Goal: Entertainment & Leisure: Browse casually

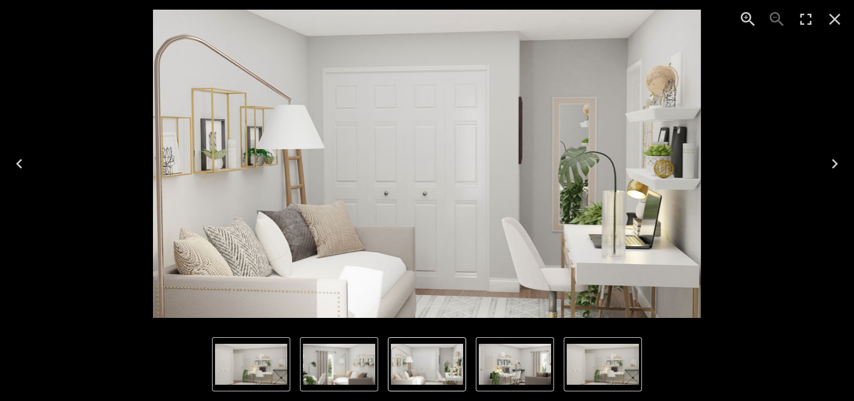
click at [330, 356] on img "3 of 4" at bounding box center [339, 364] width 72 height 41
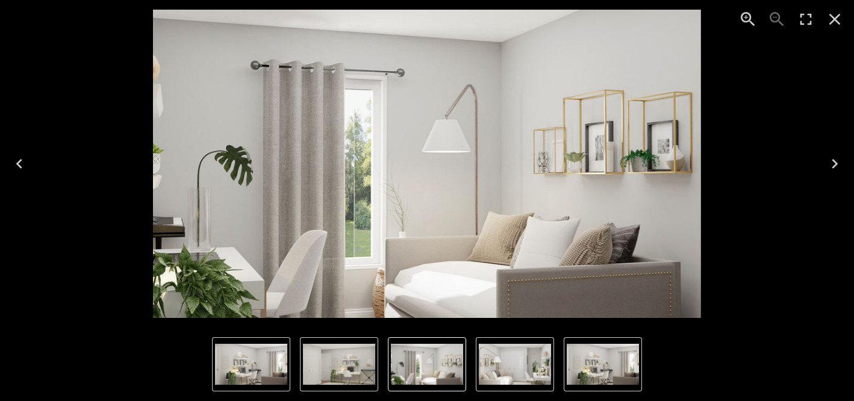
click at [227, 358] on img "1 of 4" at bounding box center [251, 364] width 72 height 41
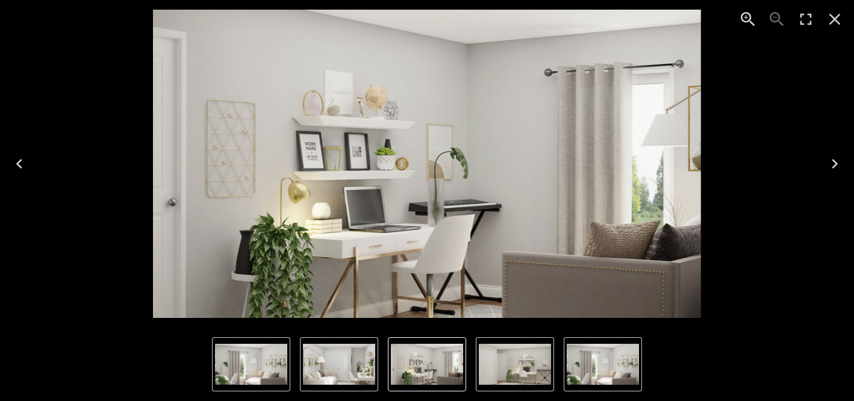
click at [320, 360] on img "4 of 4" at bounding box center [339, 364] width 72 height 41
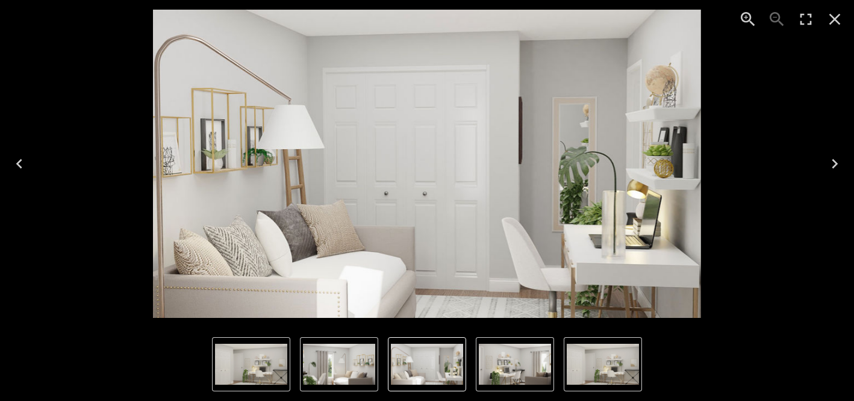
click at [834, 160] on icon "Next" at bounding box center [834, 163] width 19 height 19
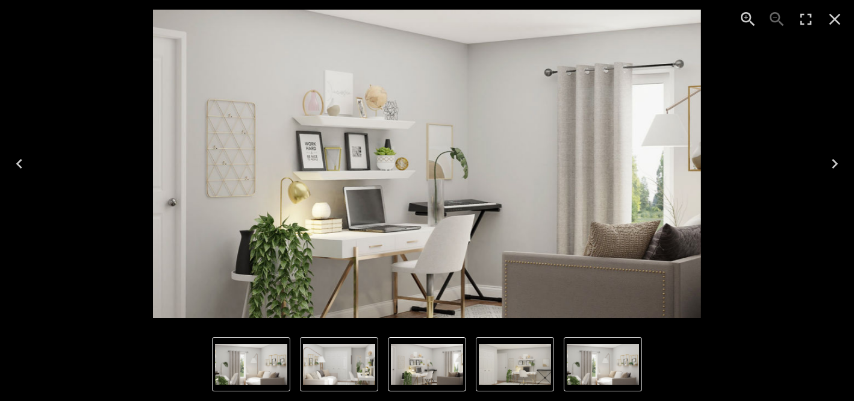
click at [834, 160] on icon "Next" at bounding box center [834, 163] width 19 height 19
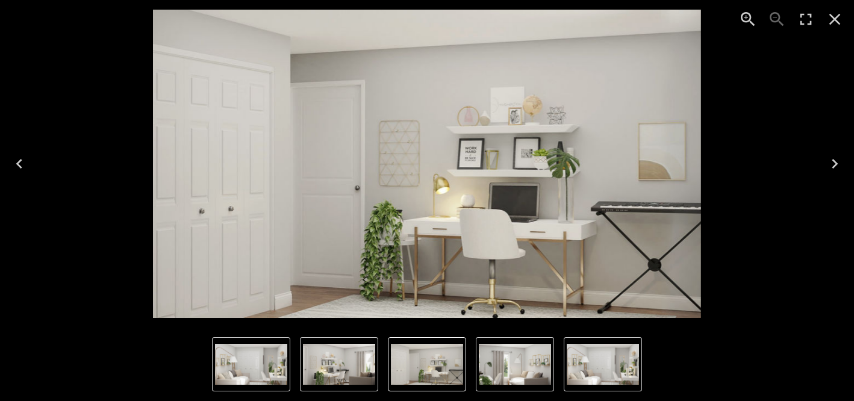
click at [834, 160] on icon "Next" at bounding box center [834, 163] width 19 height 19
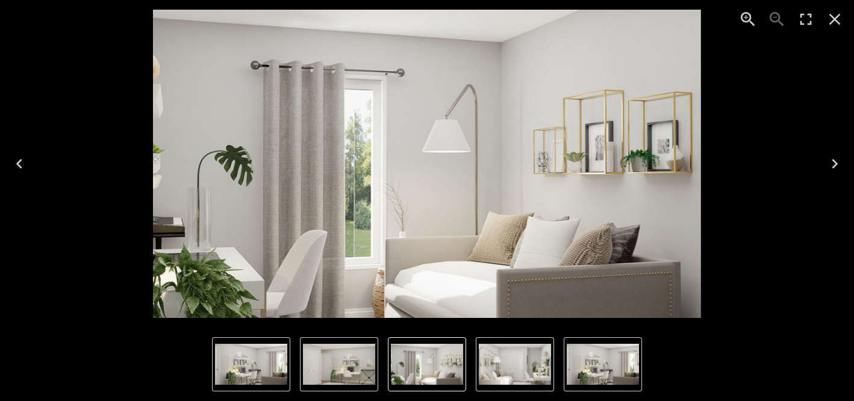
click at [834, 157] on icon "Next" at bounding box center [834, 163] width 19 height 19
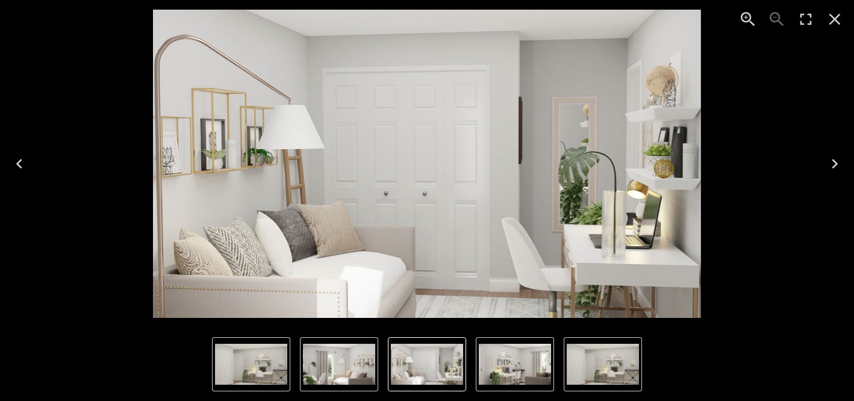
click at [834, 157] on icon "Next" at bounding box center [834, 163] width 19 height 19
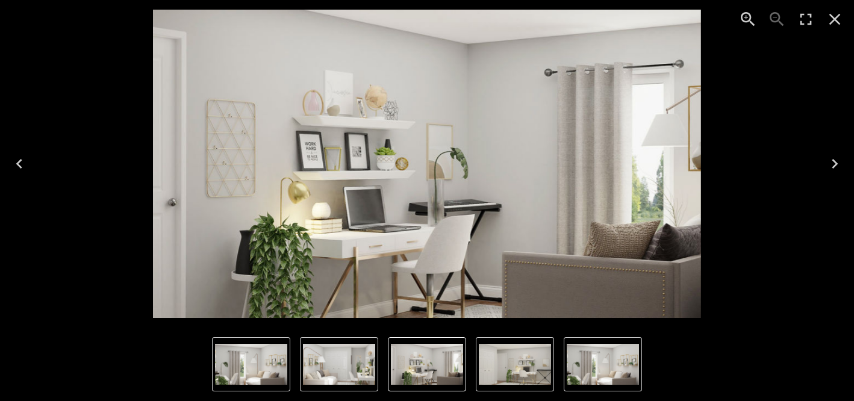
click at [834, 157] on icon "Next" at bounding box center [834, 163] width 19 height 19
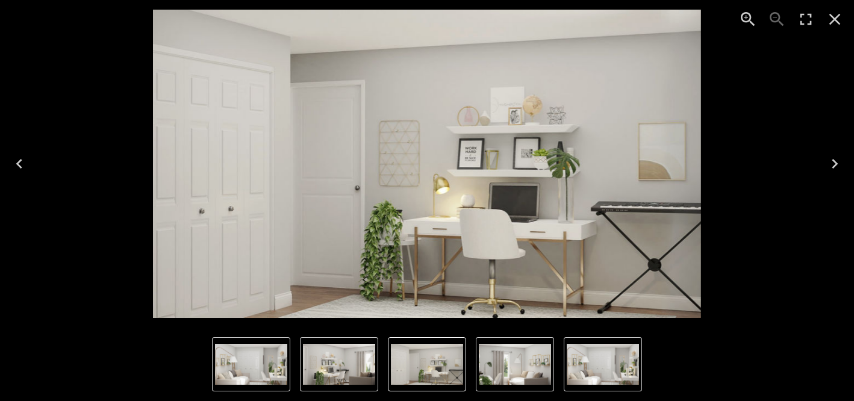
click at [834, 157] on icon "Next" at bounding box center [834, 163] width 19 height 19
